Goal: Task Accomplishment & Management: Complete application form

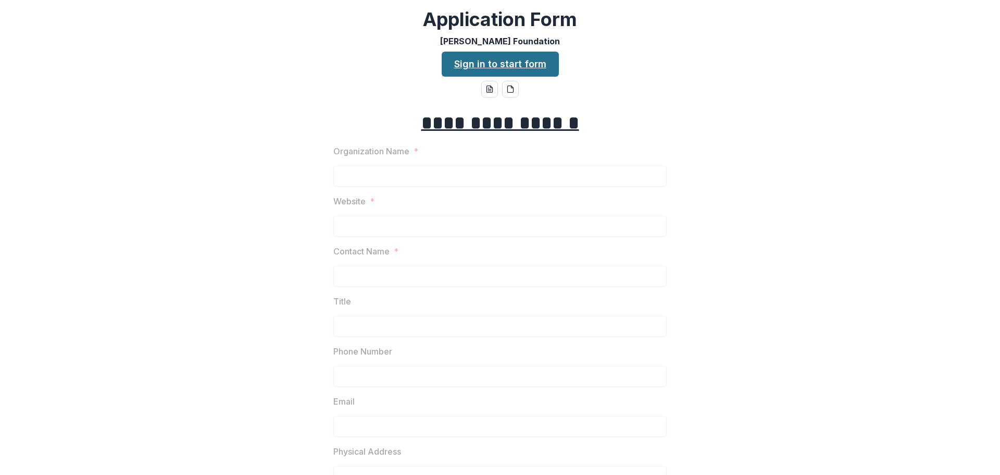
click at [514, 66] on link "Sign in to start form" at bounding box center [500, 64] width 117 height 25
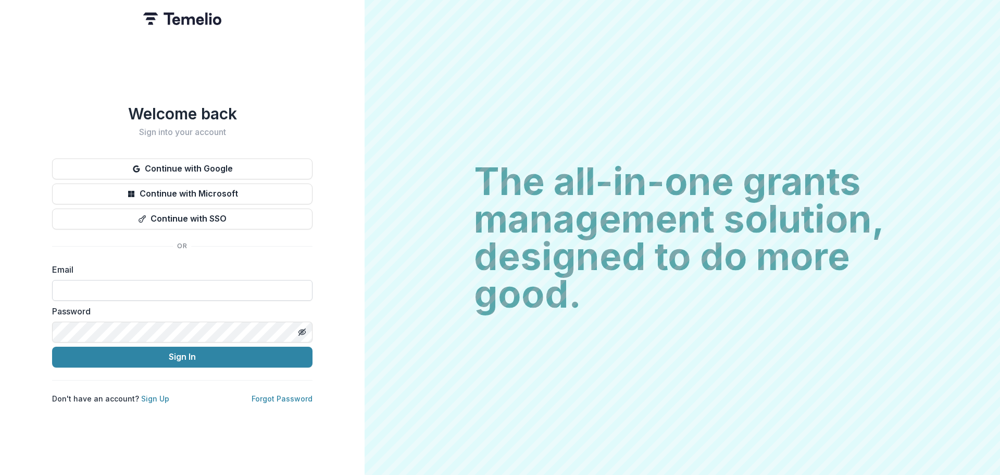
click at [82, 292] on input at bounding box center [182, 290] width 260 height 21
type input "**********"
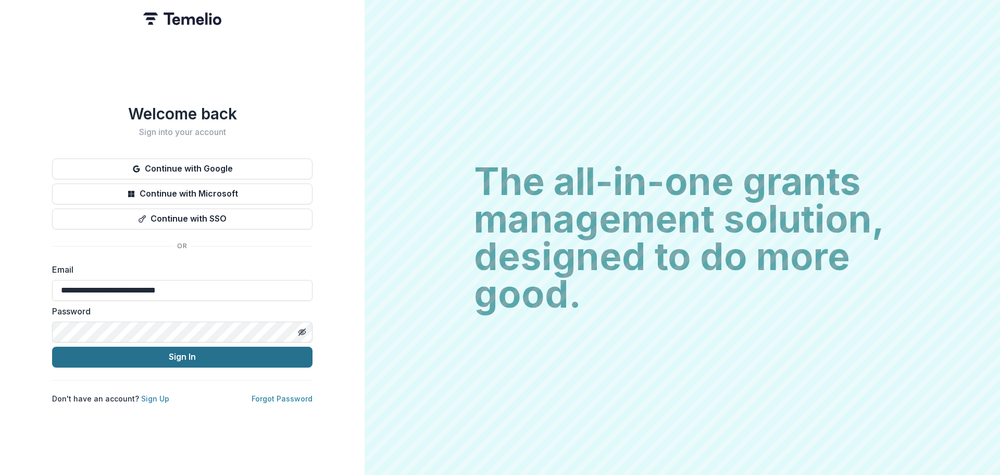
click at [176, 346] on button "Sign In" at bounding box center [182, 356] width 260 height 21
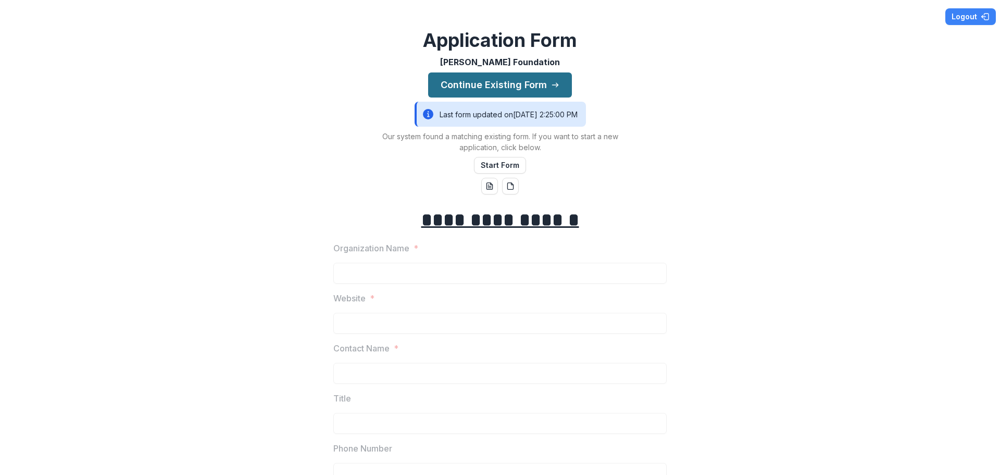
click at [513, 83] on button "Continue Existing Form" at bounding box center [500, 84] width 144 height 25
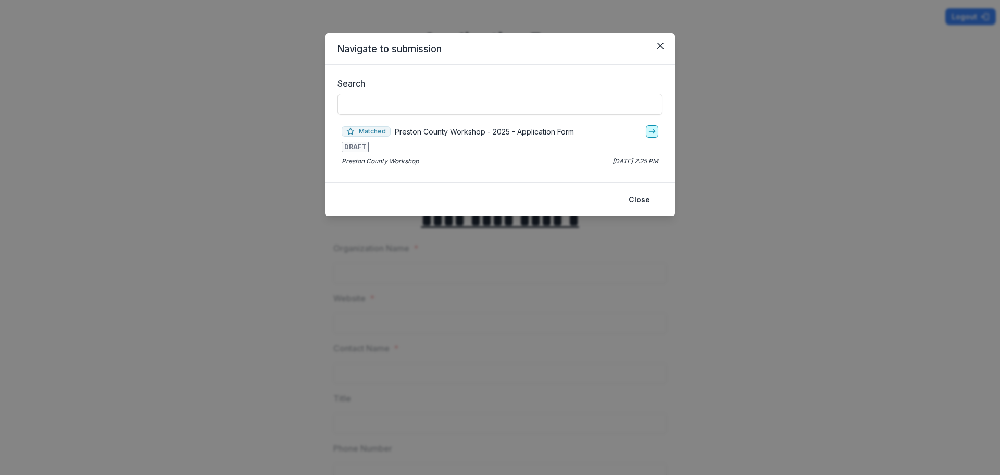
click at [655, 133] on icon "go-to" at bounding box center [652, 131] width 8 height 8
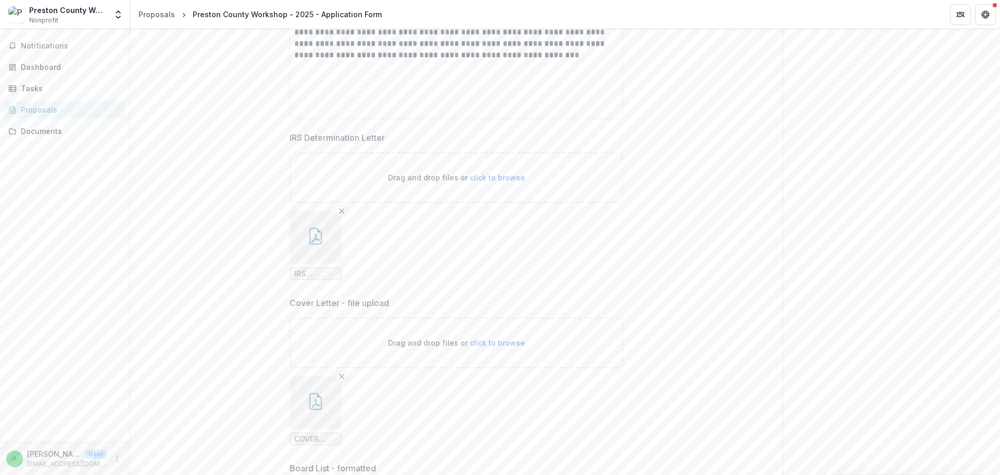
scroll to position [3021, 0]
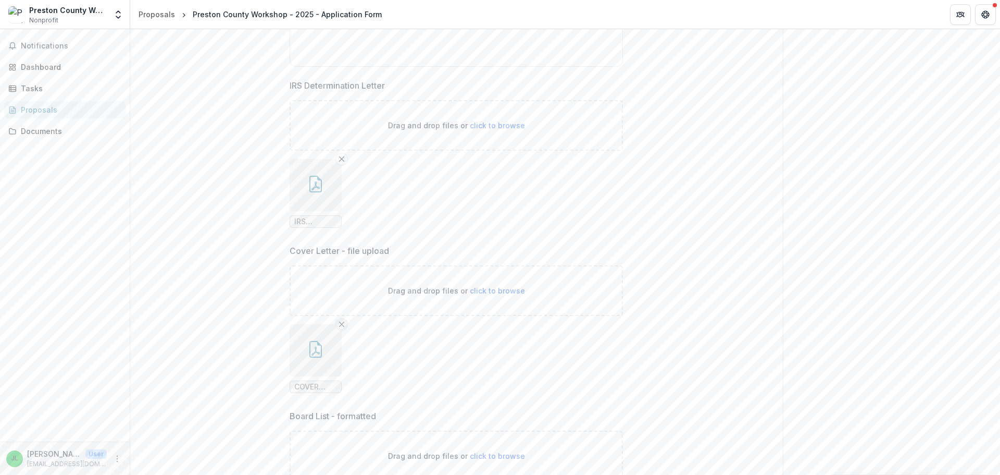
click at [339, 323] on icon "Remove File" at bounding box center [342, 324] width 8 height 8
click at [503, 290] on span "click to browse" at bounding box center [497, 290] width 55 height 9
type input "**********"
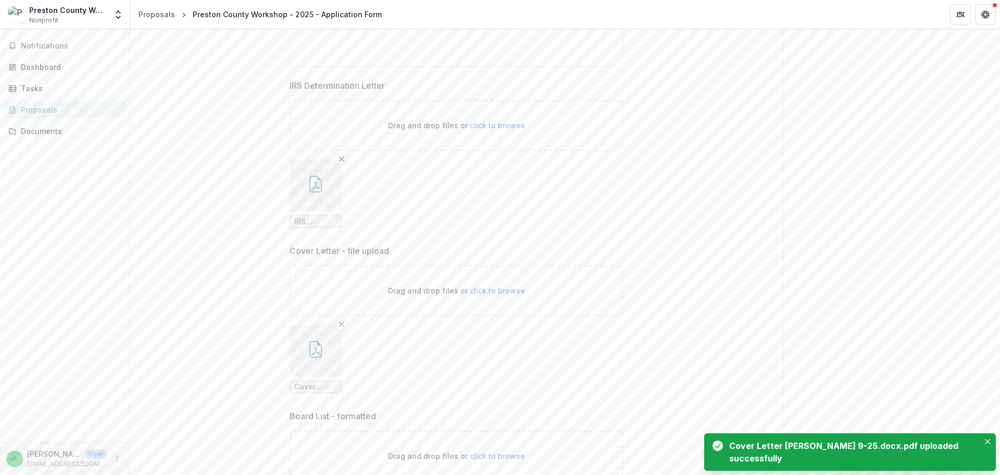
click at [316, 347] on icon "button" at bounding box center [315, 350] width 8 height 9
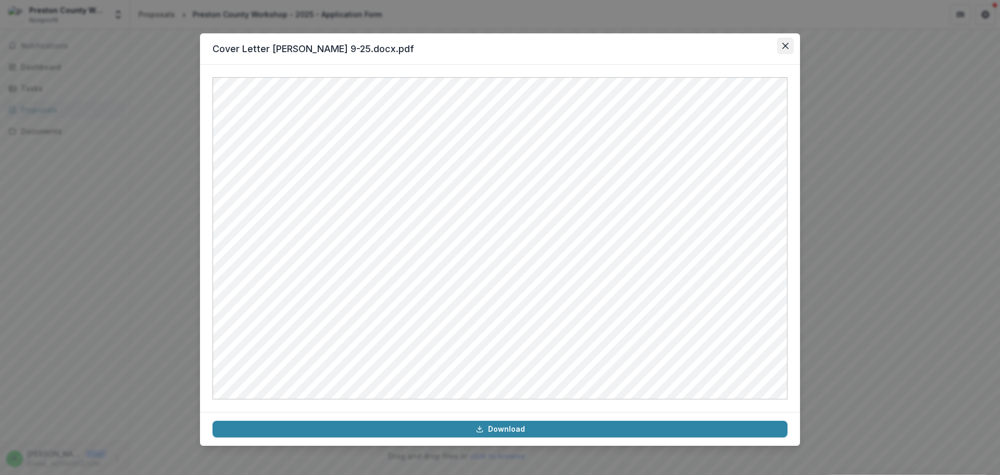
click at [786, 40] on button "Close" at bounding box center [785, 46] width 17 height 17
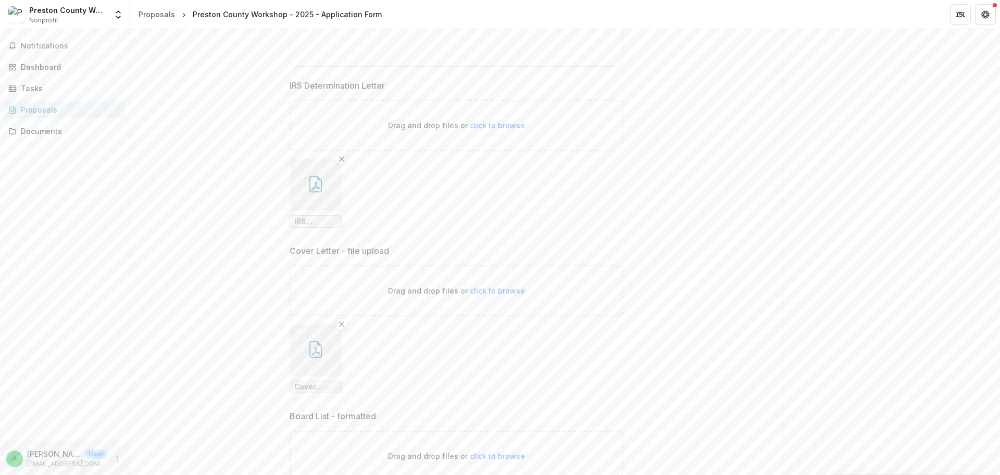
scroll to position [3125, 0]
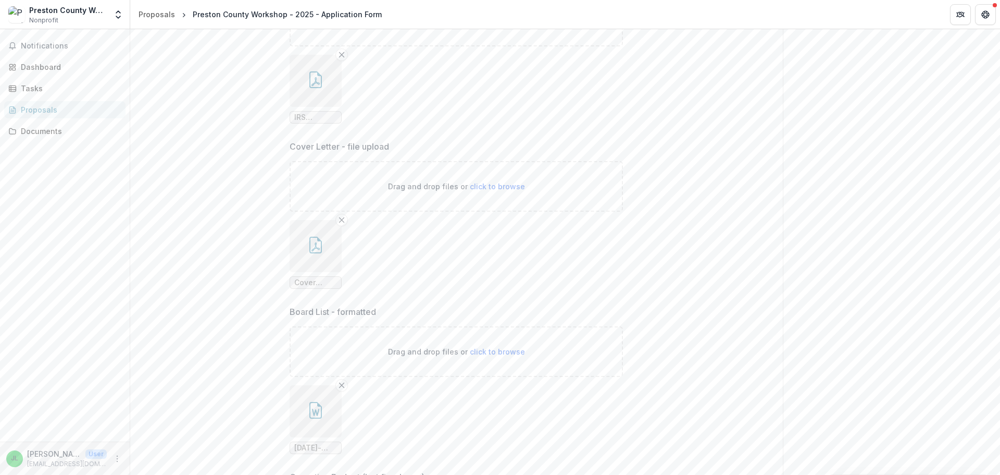
click at [488, 353] on span "click to browse" at bounding box center [497, 351] width 55 height 9
type input "**********"
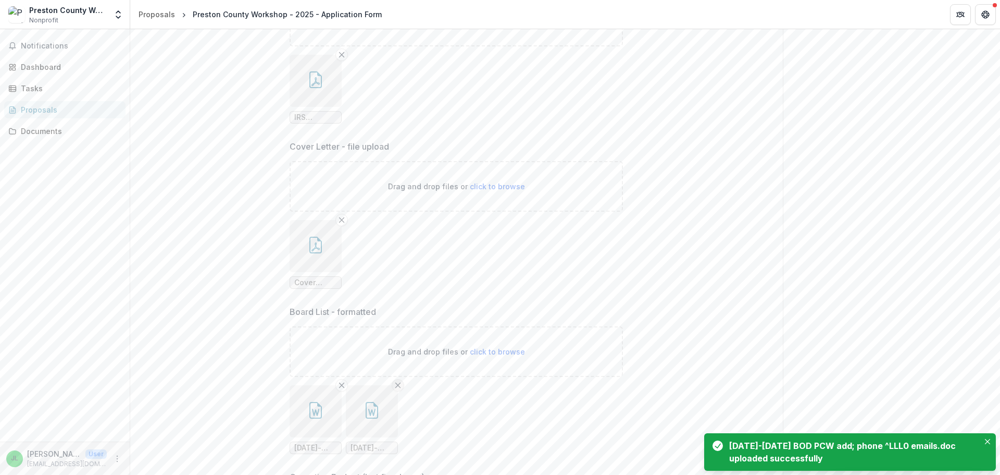
click at [397, 384] on icon "Remove File" at bounding box center [398, 385] width 8 height 8
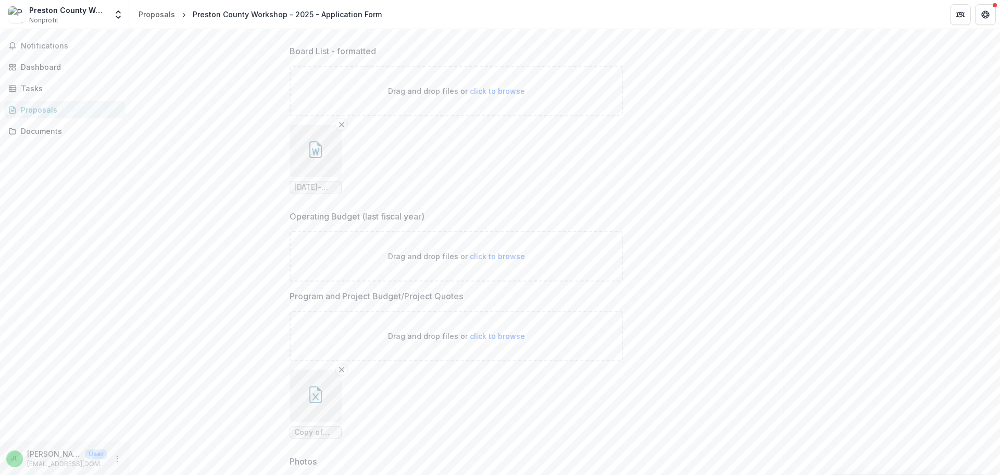
scroll to position [3490, 0]
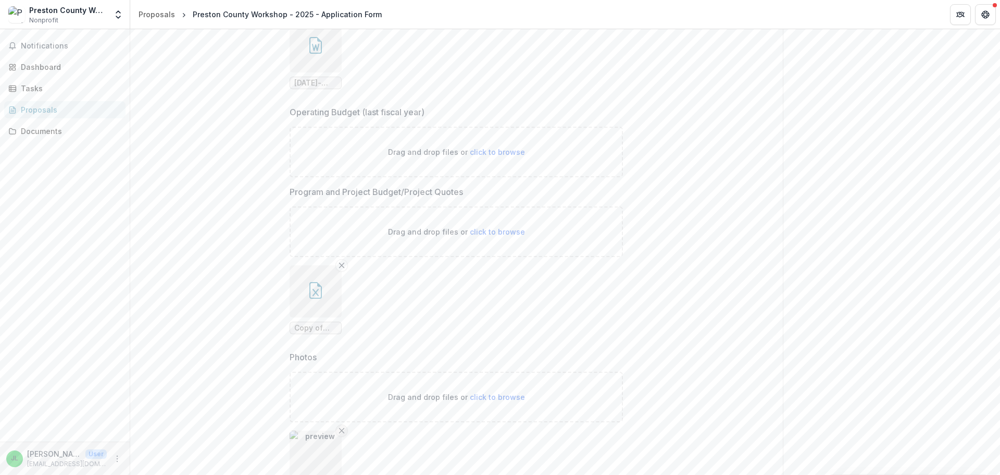
click at [340, 429] on icon "Remove File" at bounding box center [342, 430] width 8 height 8
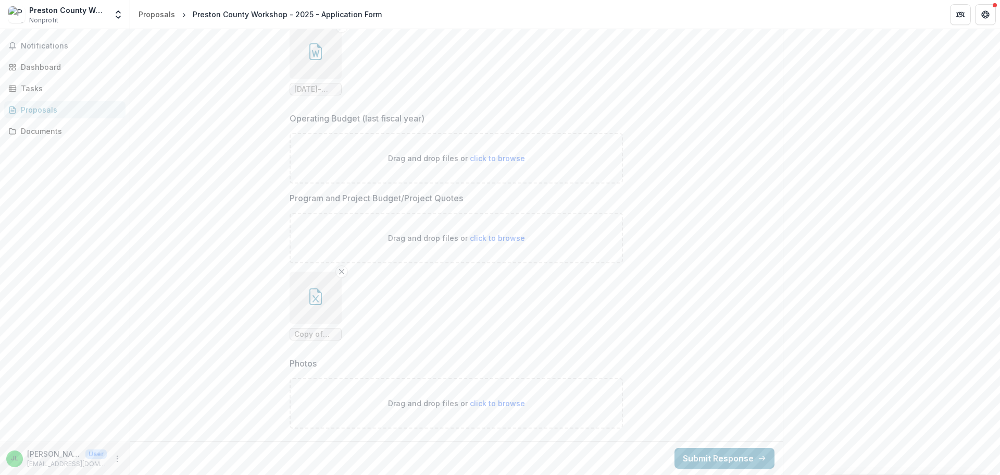
scroll to position [3484, 0]
drag, startPoint x: 432, startPoint y: 118, endPoint x: 285, endPoint y: 121, distance: 147.4
copy p "Operating Budget (last fiscal year)"
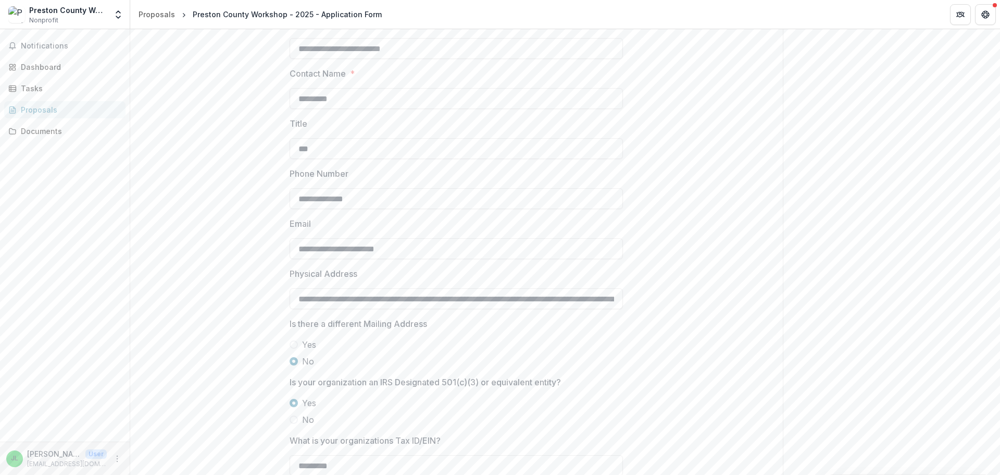
scroll to position [0, 0]
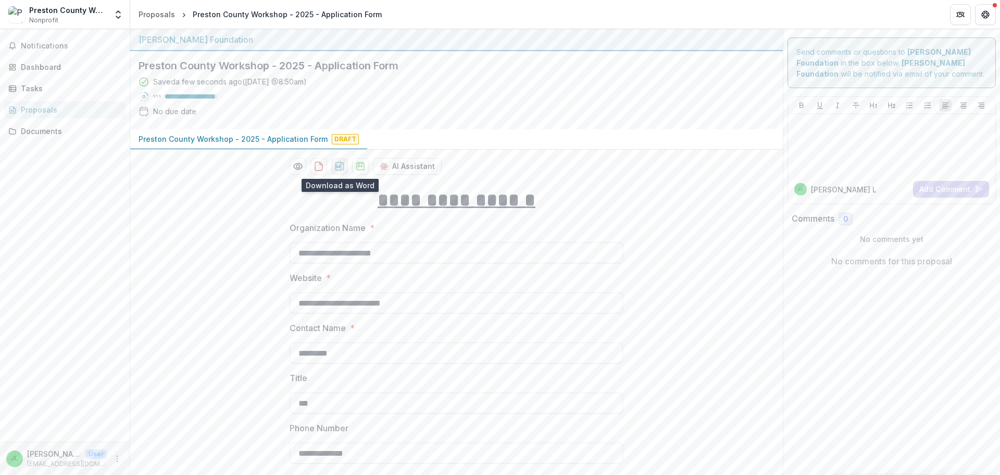
click at [336, 167] on icon "download-proposal" at bounding box center [339, 165] width 9 height 9
click at [360, 166] on polygon "download-proposal" at bounding box center [360, 165] width 3 height 4
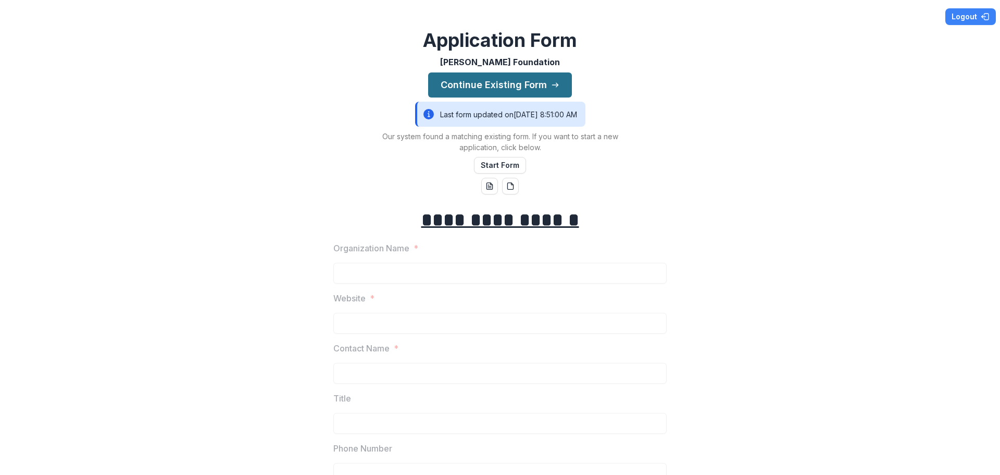
click at [501, 90] on button "Continue Existing Form" at bounding box center [500, 84] width 144 height 25
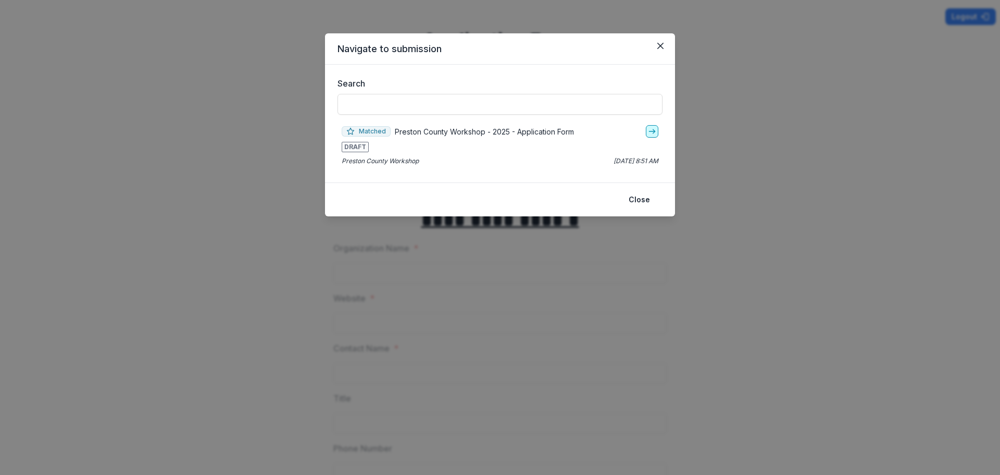
click at [653, 131] on icon "go-to" at bounding box center [652, 131] width 8 height 8
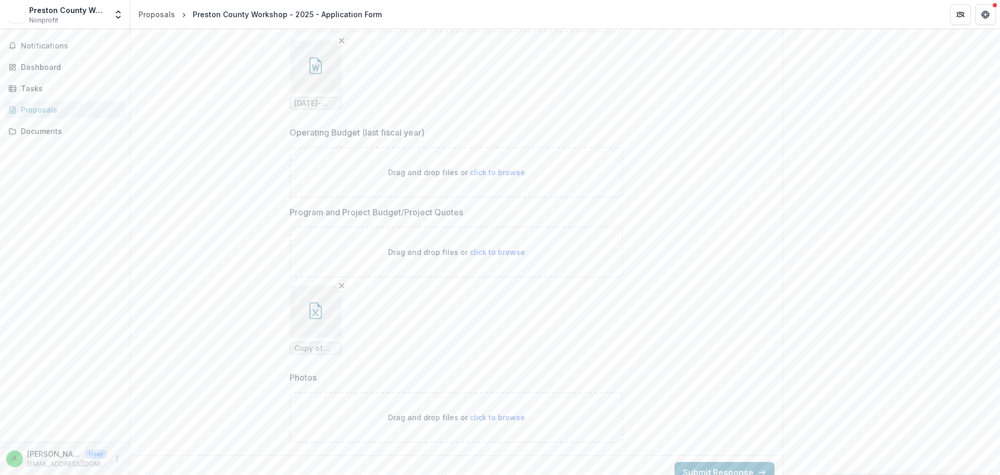
scroll to position [3484, 0]
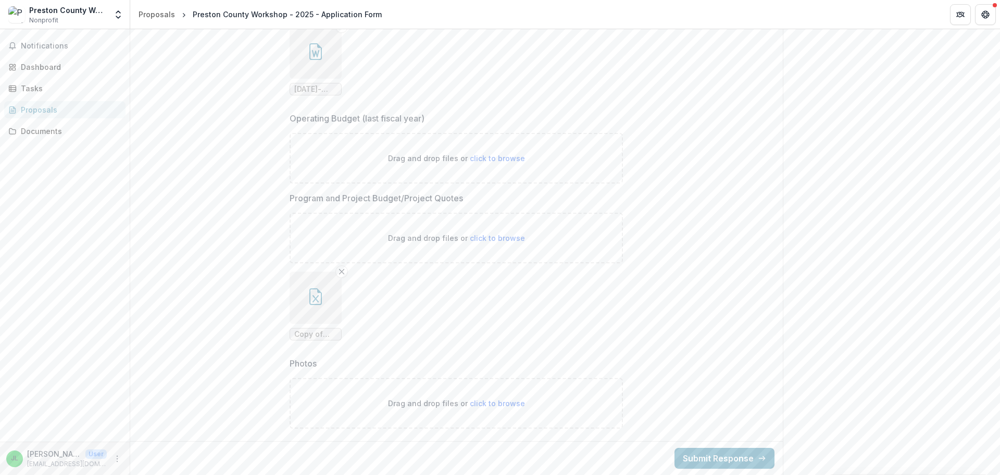
click at [481, 401] on span "click to browse" at bounding box center [497, 402] width 55 height 9
type input "**********"
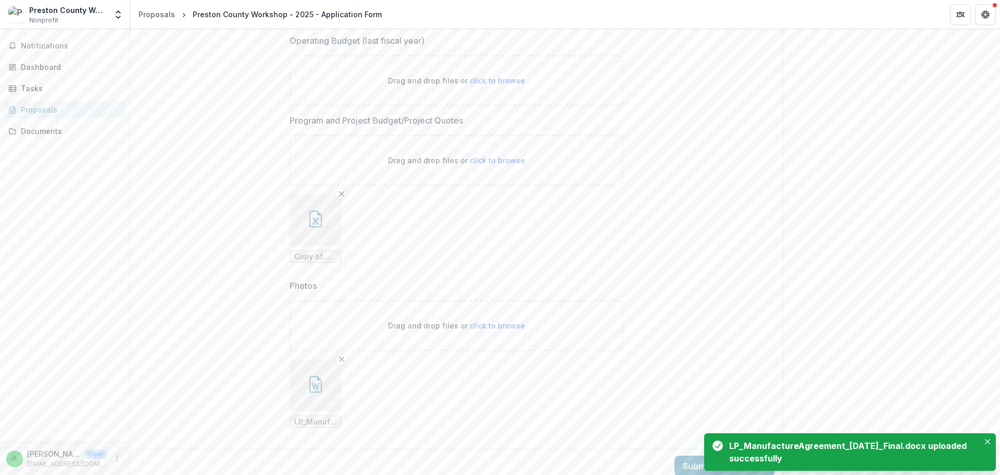
scroll to position [3569, 0]
click at [315, 376] on icon "button" at bounding box center [315, 378] width 7 height 7
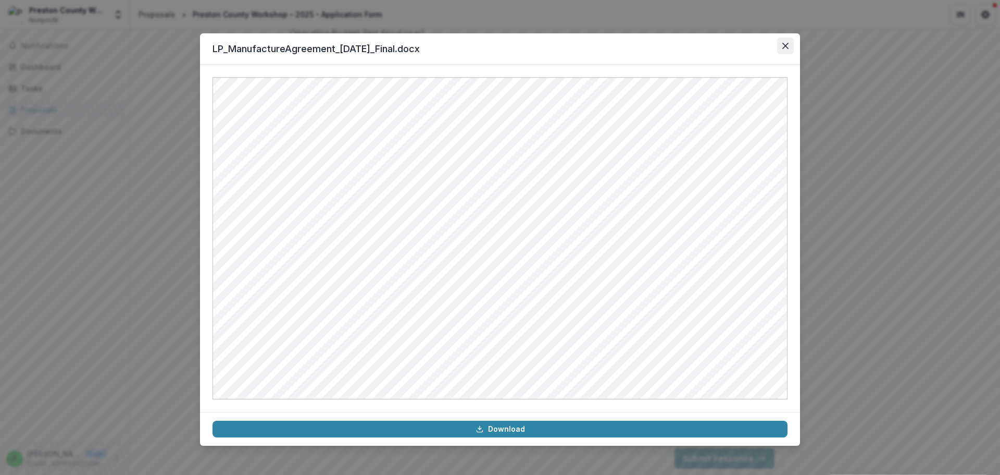
click at [787, 43] on icon "Close" at bounding box center [785, 46] width 6 height 6
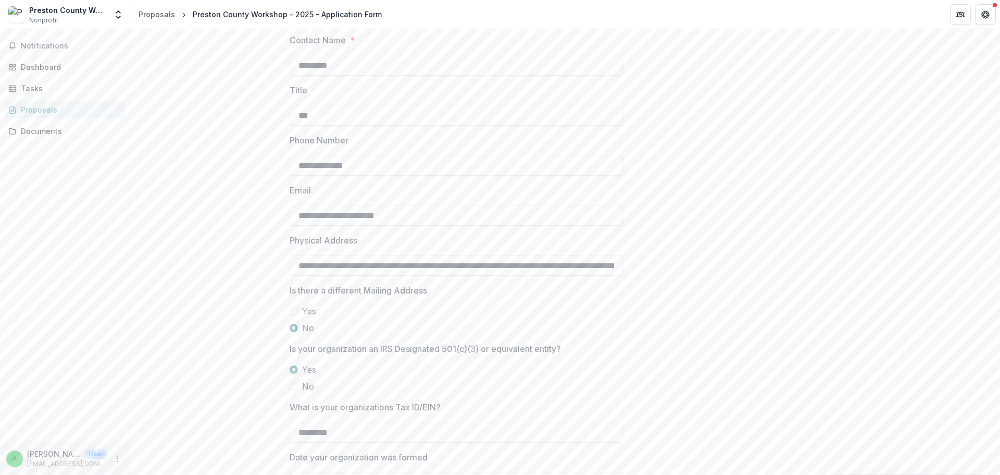
scroll to position [0, 0]
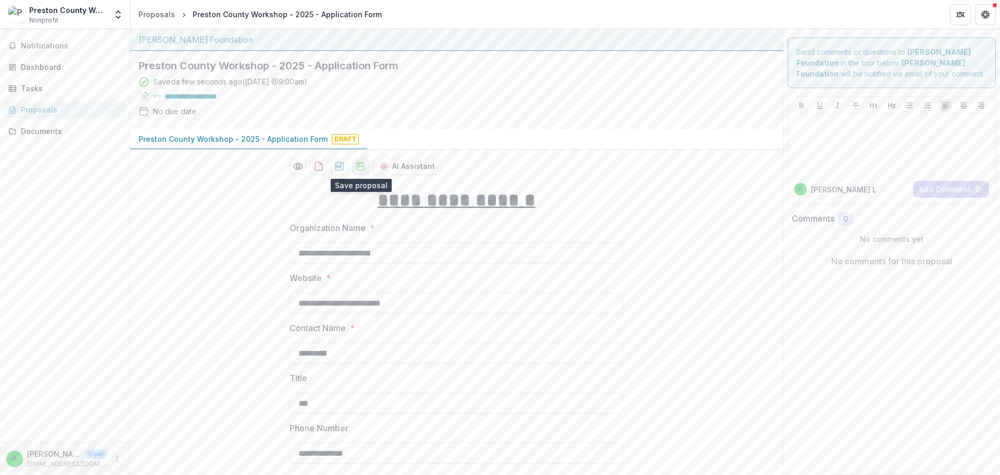
click at [361, 167] on polygon "download-proposal" at bounding box center [360, 165] width 3 height 4
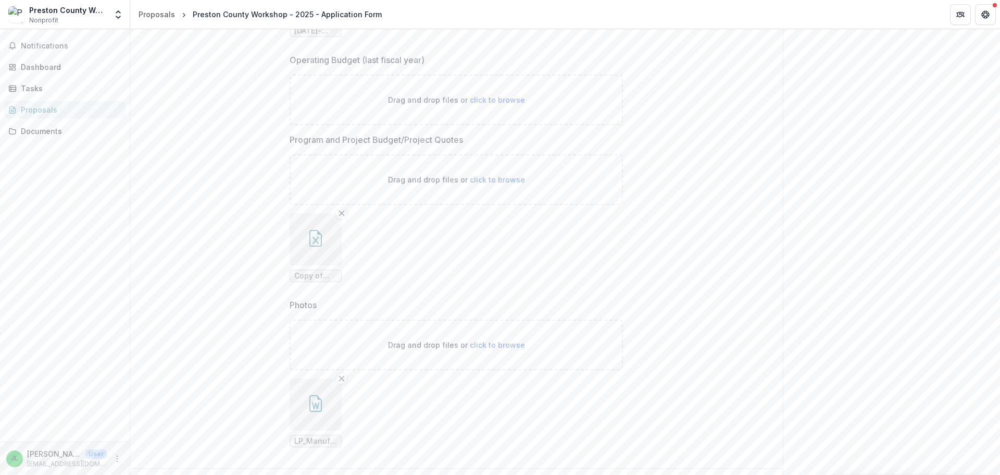
scroll to position [3569, 0]
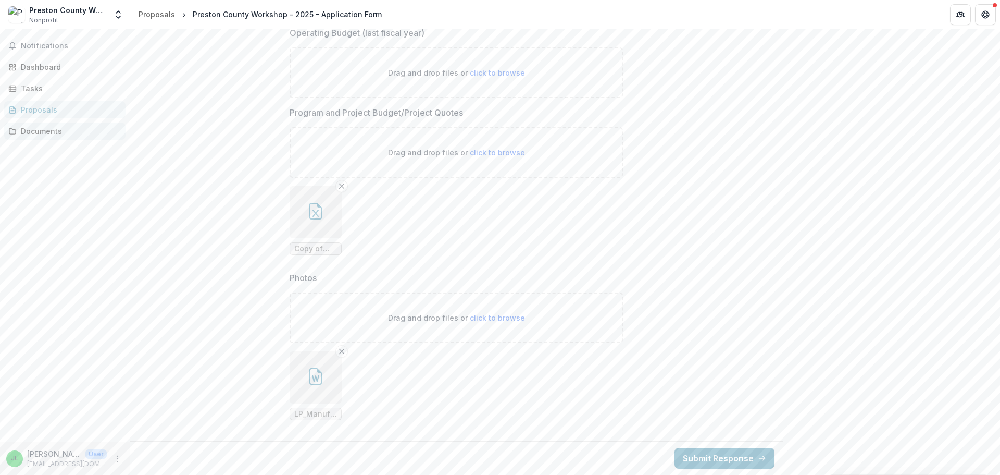
click at [40, 127] on div "Documents" at bounding box center [69, 131] width 96 height 11
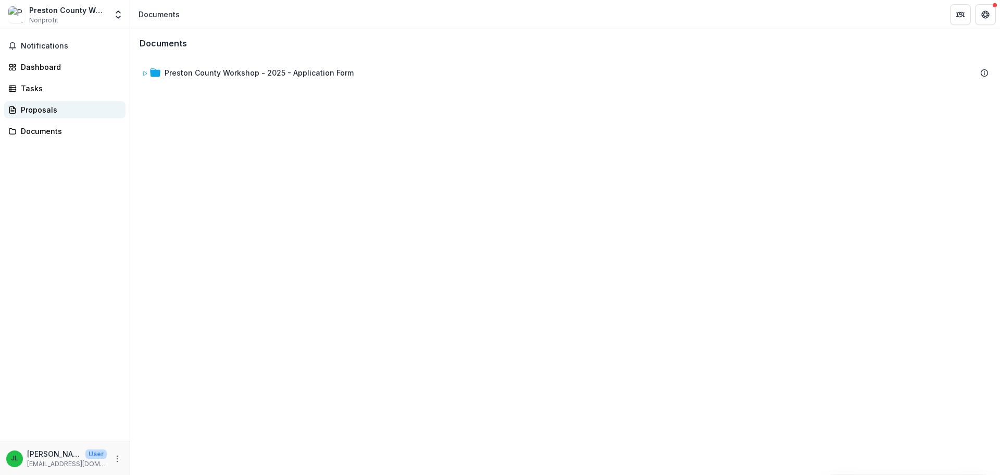
click at [35, 111] on div "Proposals" at bounding box center [69, 109] width 96 height 11
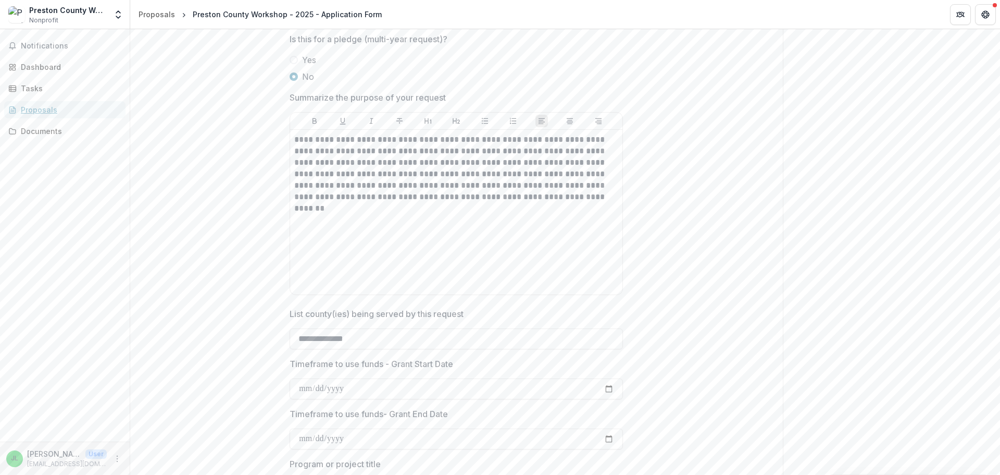
scroll to position [1979, 0]
